Goal: Information Seeking & Learning: Learn about a topic

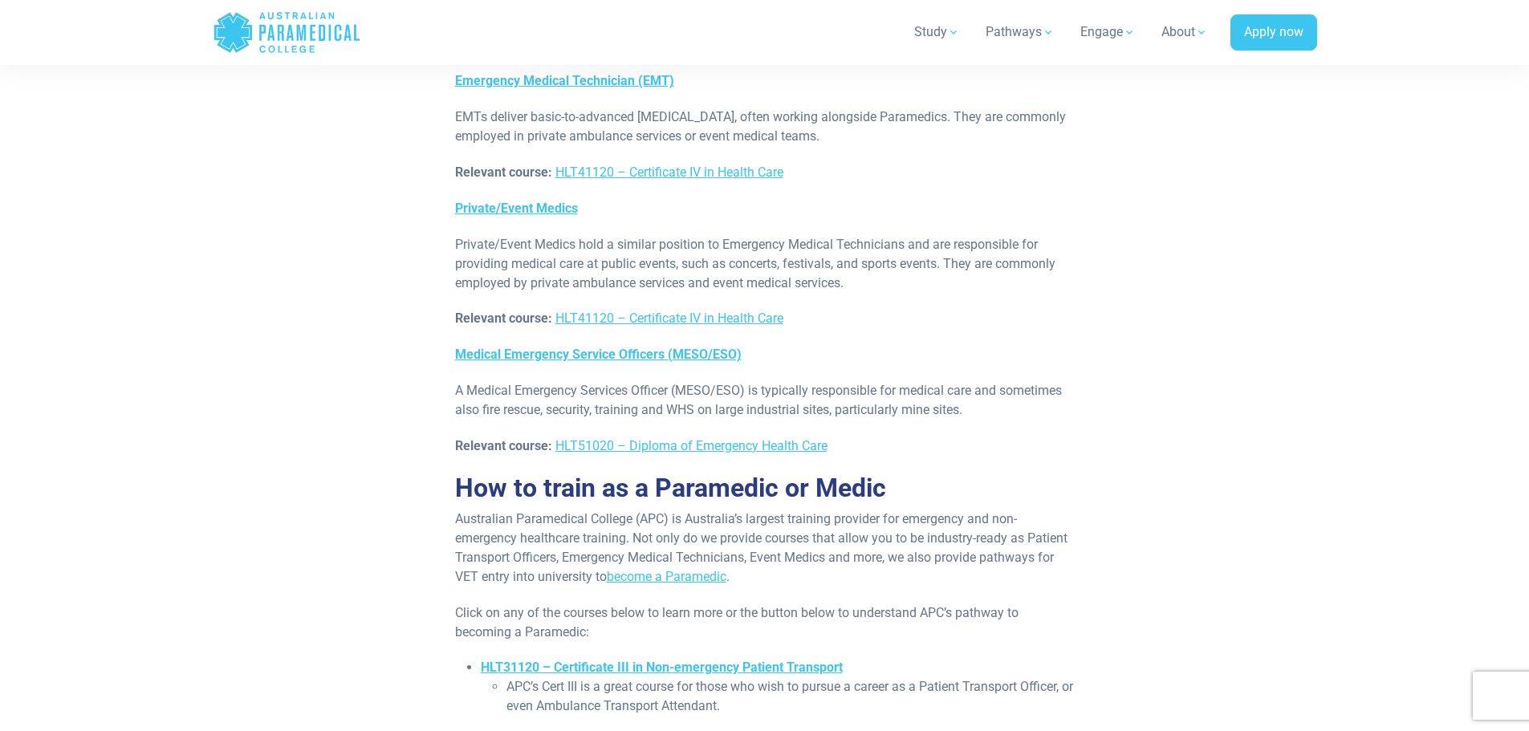
scroll to position [6606, 0]
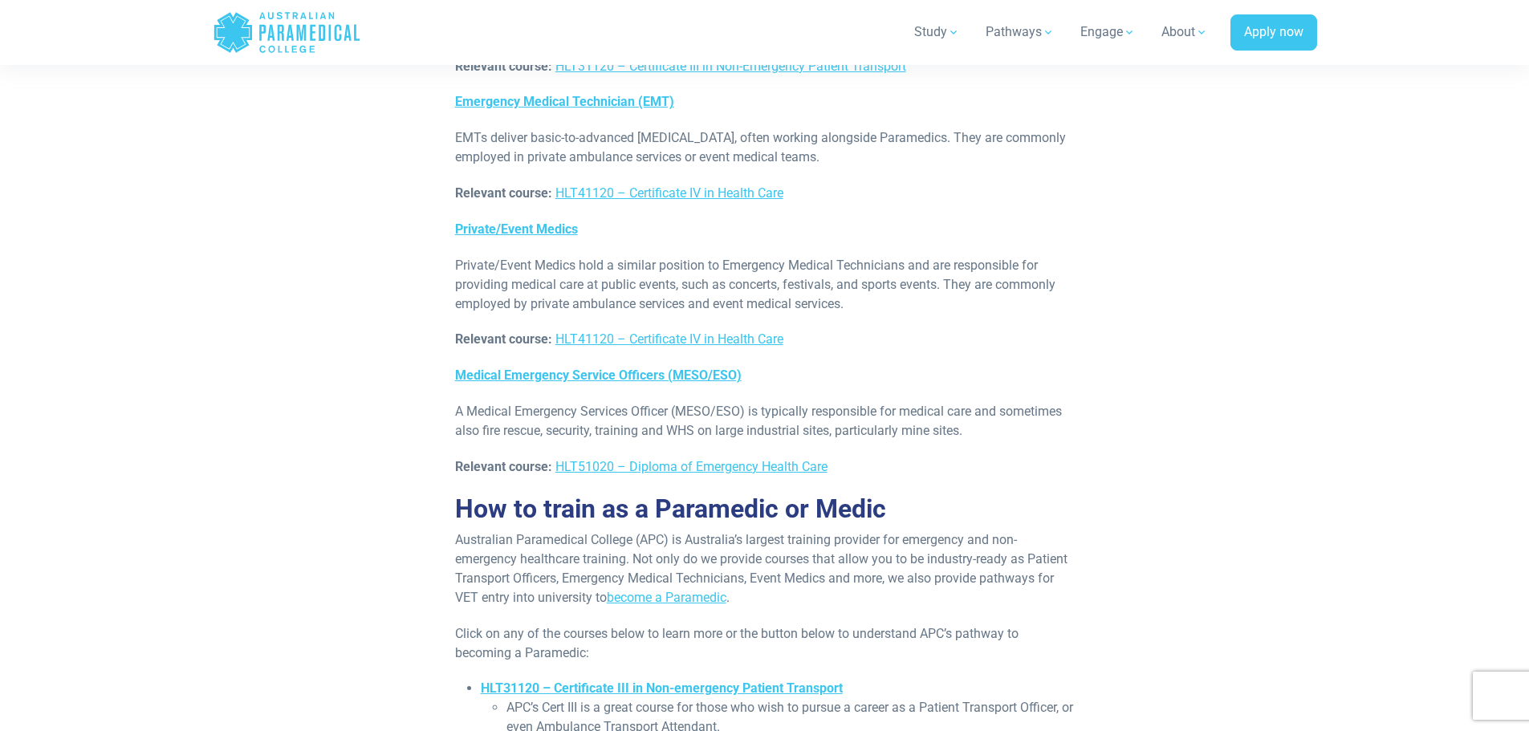
drag, startPoint x: 686, startPoint y: 350, endPoint x: 772, endPoint y: 405, distance: 101.8
click at [772, 531] on p "Australian Paramedical College (APC) is Australia’s largest training provider f…" at bounding box center [765, 569] width 620 height 77
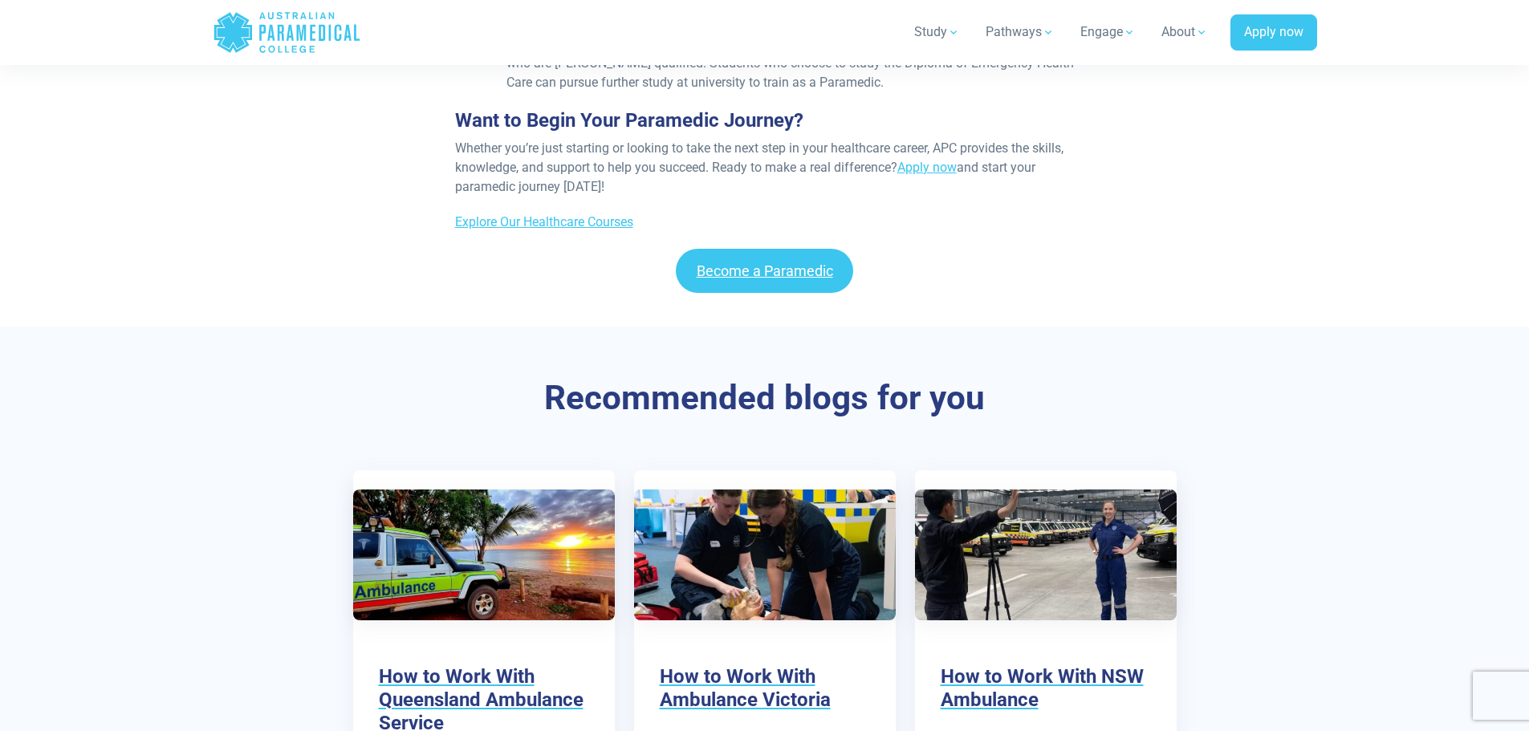
scroll to position [7489, 0]
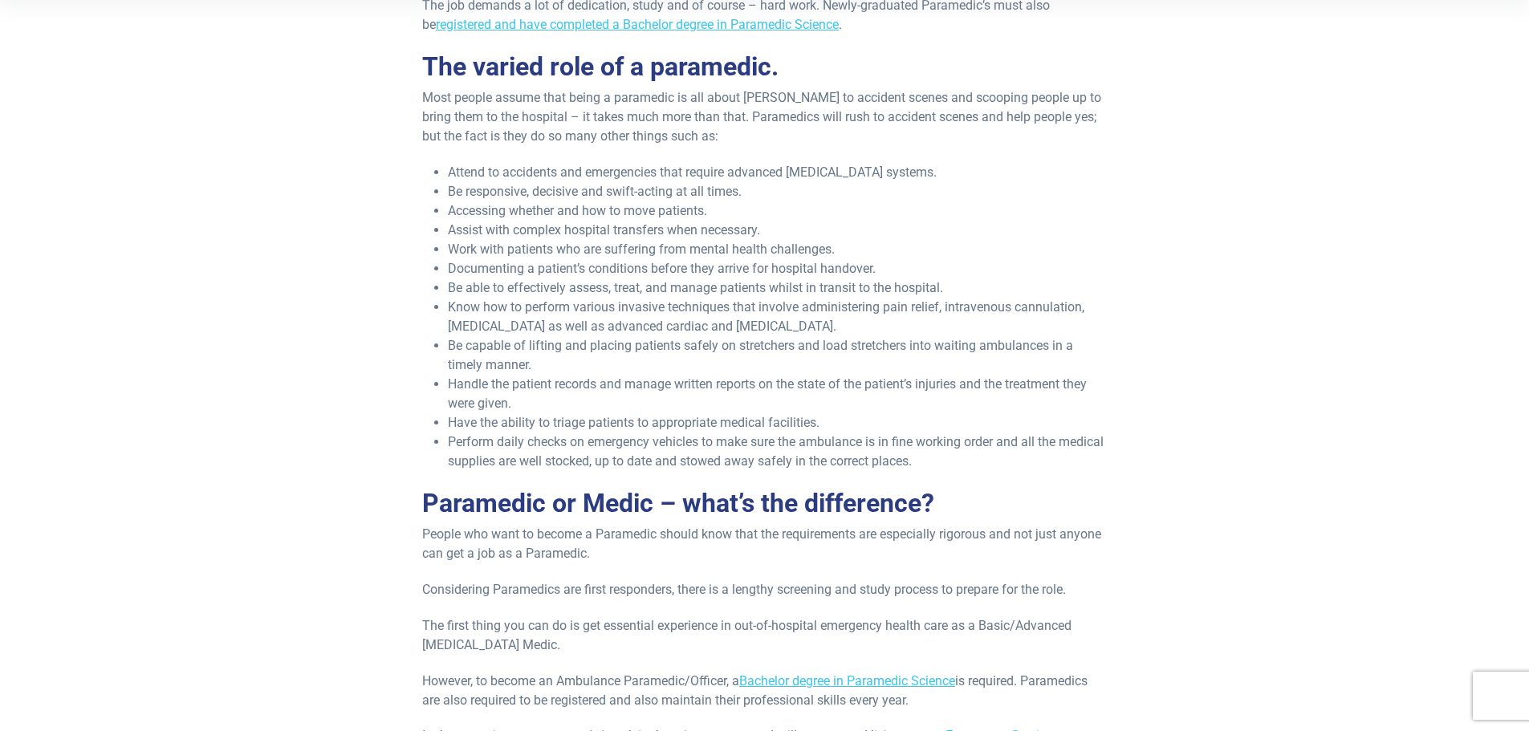
scroll to position [562, 0]
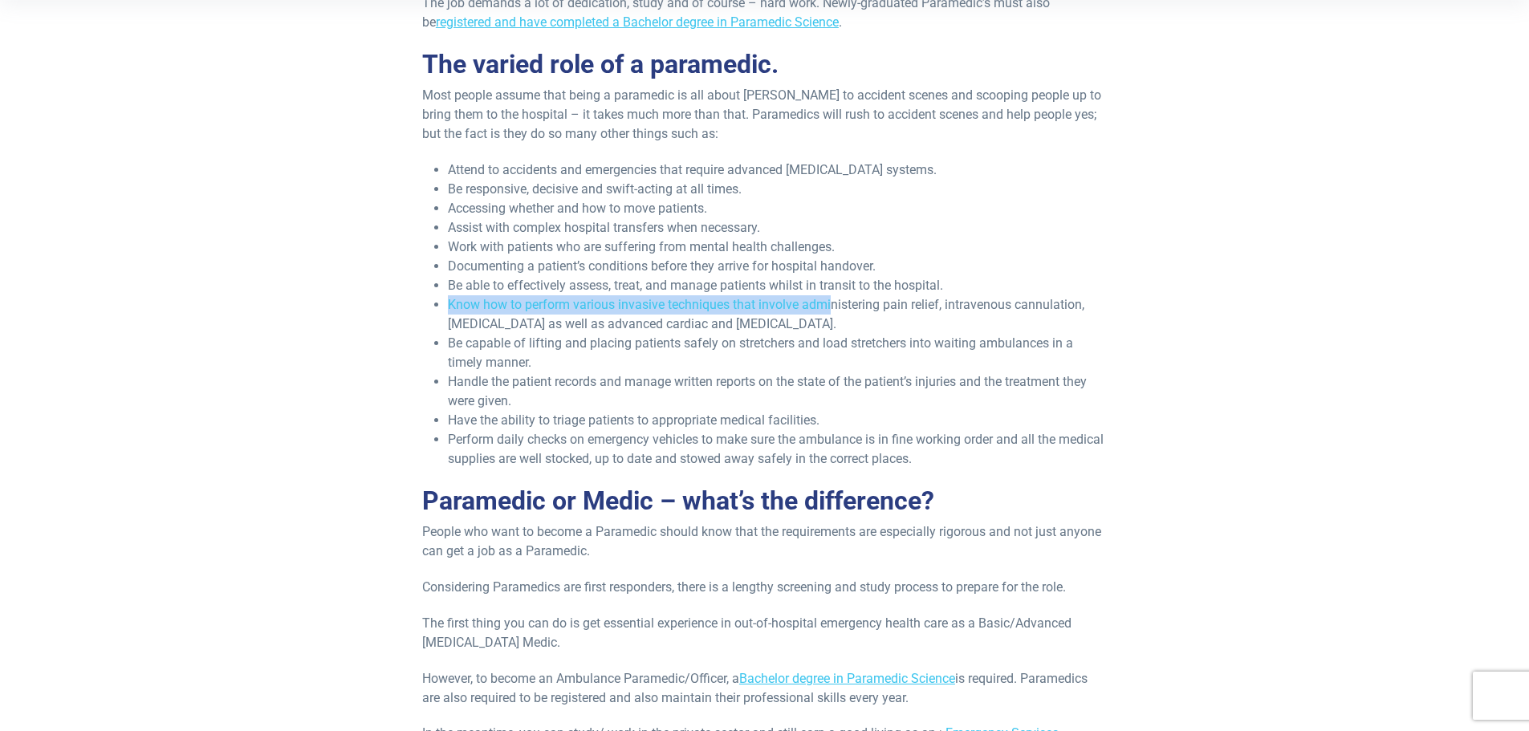
drag, startPoint x: 451, startPoint y: 302, endPoint x: 834, endPoint y: 307, distance: 382.9
click at [834, 307] on li "Know how to perform various invasive techniques that involve administering pain…" at bounding box center [777, 314] width 659 height 39
drag, startPoint x: 486, startPoint y: 303, endPoint x: 1007, endPoint y: 305, distance: 521.8
click at [1007, 305] on li "Know how to perform various invasive techniques that involve administering pain…" at bounding box center [777, 314] width 659 height 39
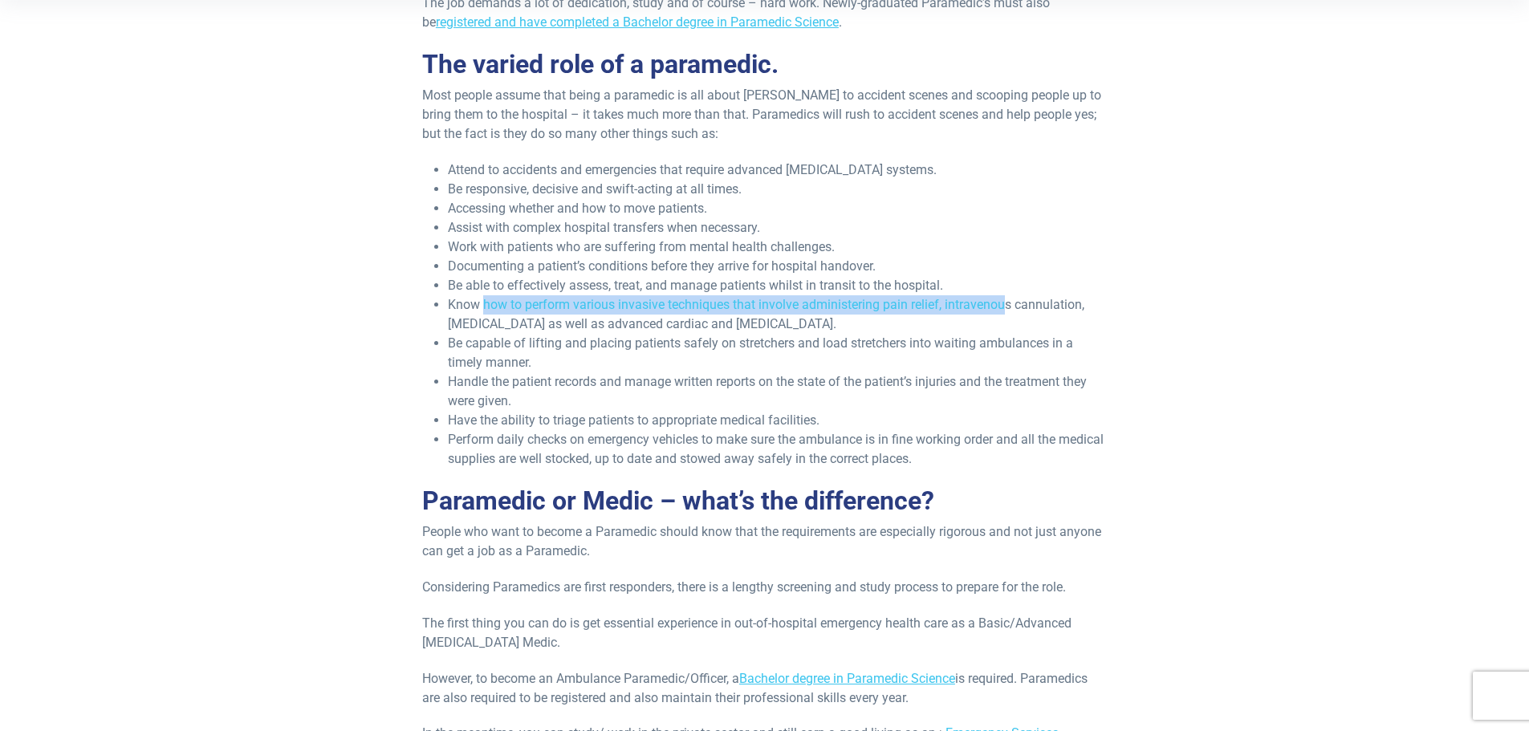
click at [1007, 305] on li "Know how to perform various invasive techniques that involve administering pain…" at bounding box center [777, 314] width 659 height 39
drag, startPoint x: 1105, startPoint y: 307, endPoint x: 516, endPoint y: 300, distance: 588.4
click at [516, 300] on li "Know how to perform various invasive techniques that involve administering pain…" at bounding box center [777, 314] width 659 height 39
drag, startPoint x: 854, startPoint y: 323, endPoint x: 421, endPoint y: 293, distance: 434.5
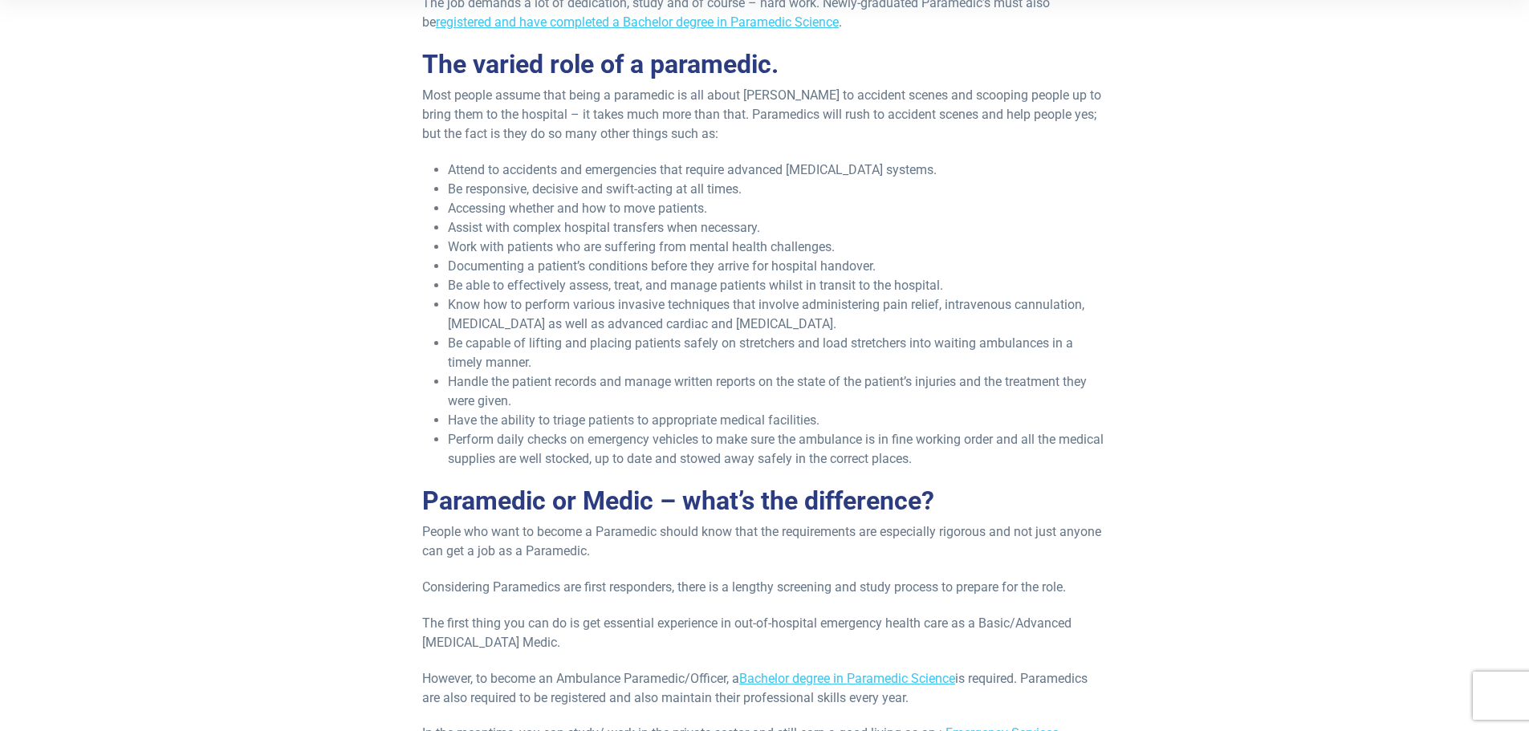
click at [421, 293] on div "Anyone who has ever seen paramedics at work will confess that there is somethin…" at bounding box center [765, 330] width 704 height 1004
click at [605, 356] on li "Be capable of lifting and placing patients safely on stretchers and load stretc…" at bounding box center [777, 353] width 659 height 39
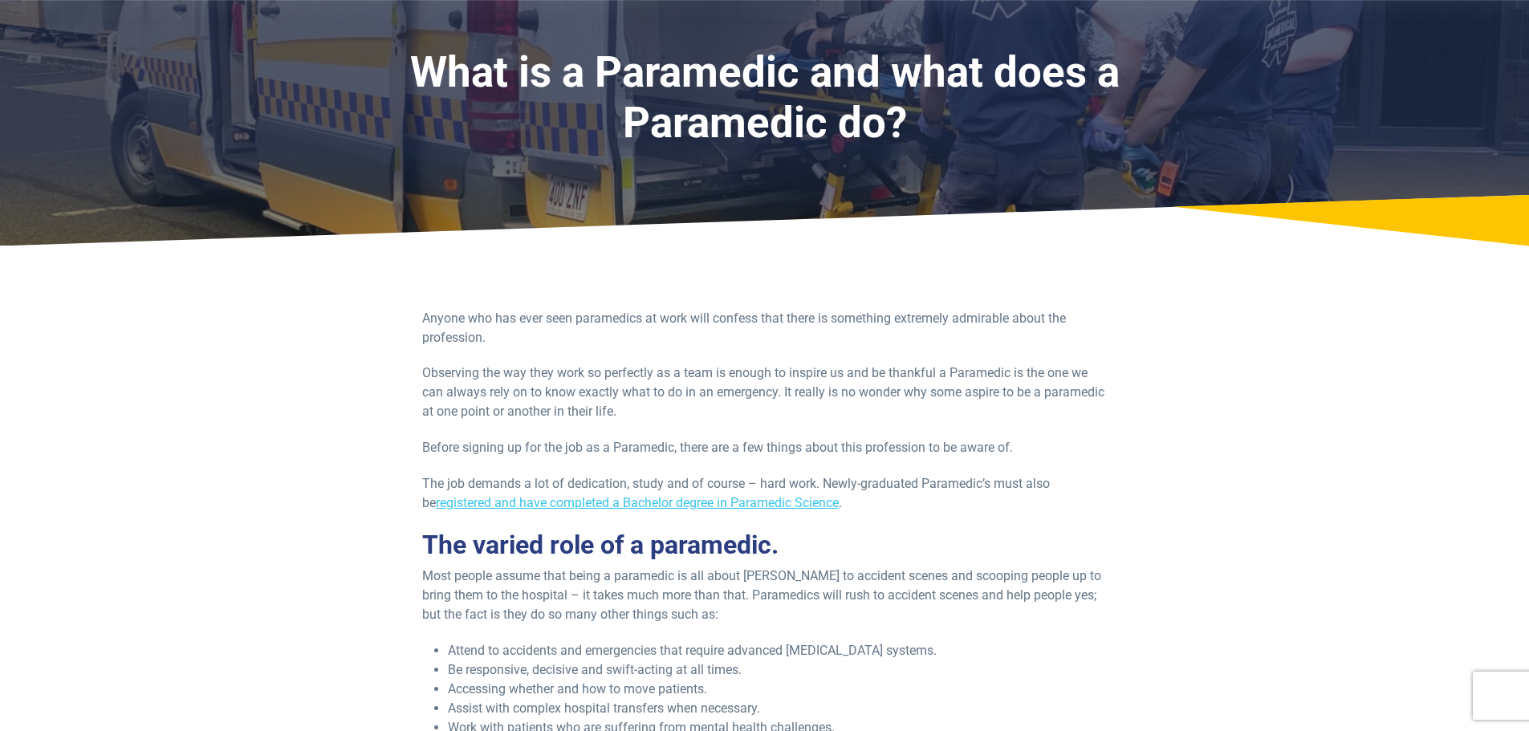
scroll to position [80, 0]
click at [897, 506] on p "The job demands a lot of dedication, study and of course – hard work. Newly-gra…" at bounding box center [764, 494] width 685 height 39
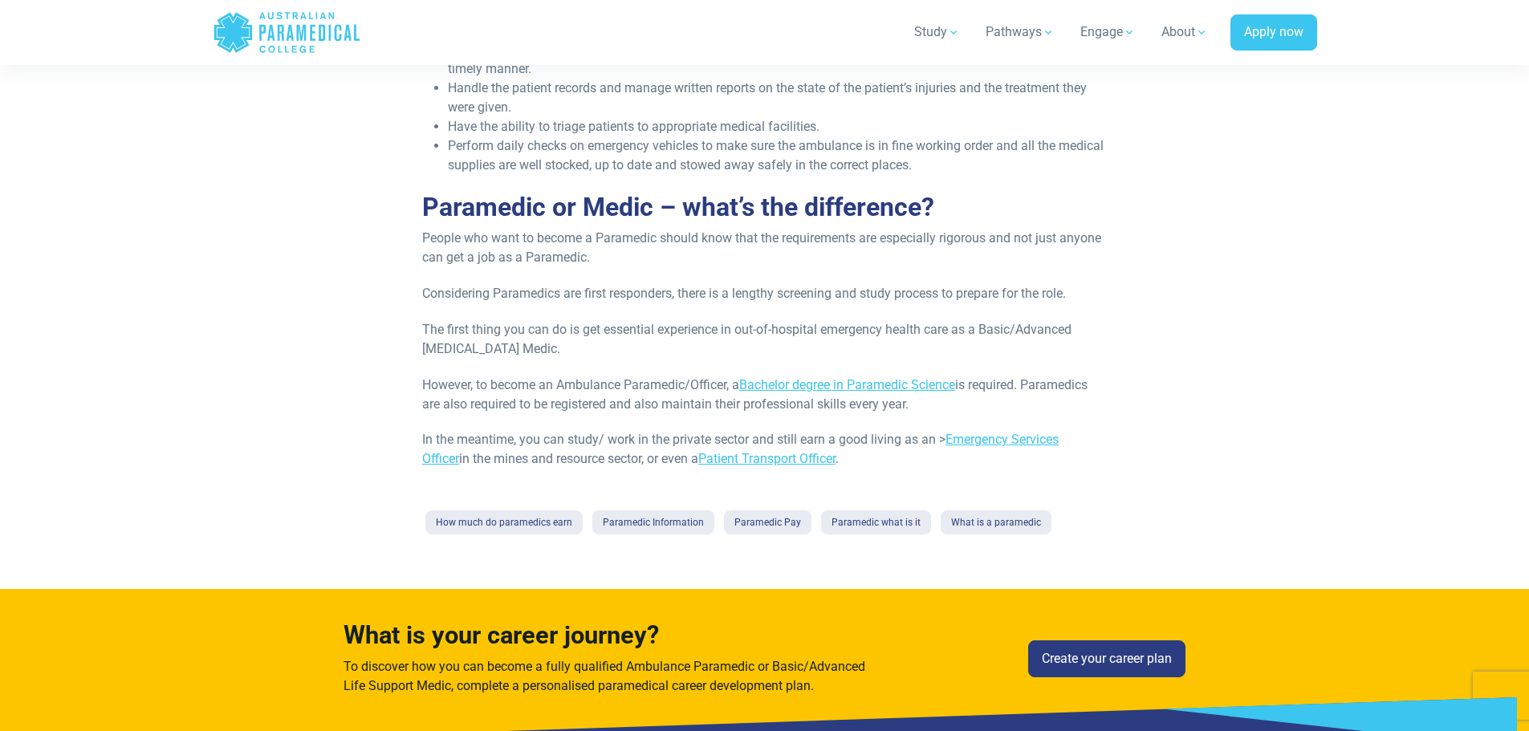
scroll to position [803, 0]
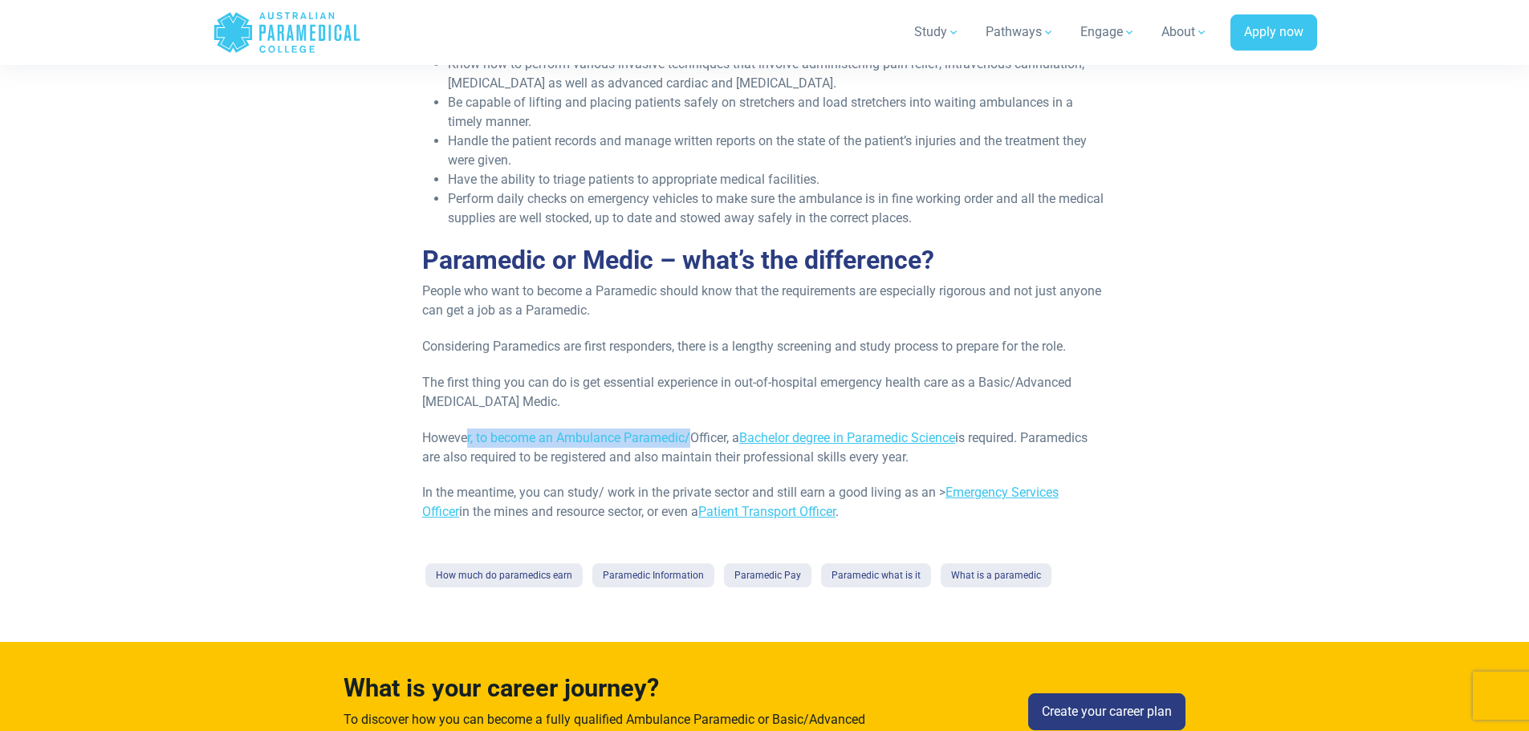
drag, startPoint x: 553, startPoint y: 433, endPoint x: 690, endPoint y: 432, distance: 137.3
click at [690, 432] on p "However, to become an Ambulance Paramedic/Officer, a Bachelor degree in Paramed…" at bounding box center [764, 448] width 685 height 39
drag, startPoint x: 730, startPoint y: 437, endPoint x: 425, endPoint y: 429, distance: 305.1
click at [425, 429] on p "However, to become an Ambulance Paramedic/Officer, a Bachelor degree in Paramed…" at bounding box center [764, 448] width 685 height 39
